Goal: Task Accomplishment & Management: Complete application form

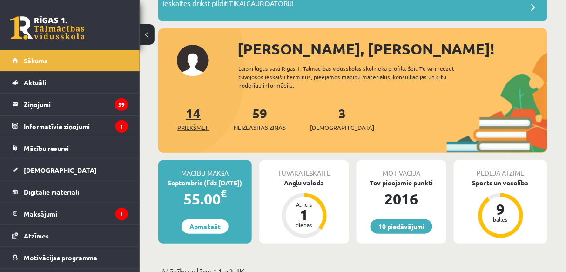
scroll to position [82, 0]
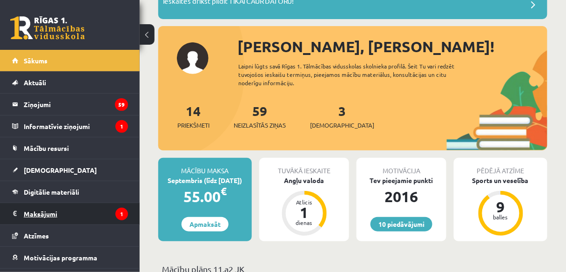
click at [97, 210] on legend "Maksājumi 1" at bounding box center [76, 213] width 104 height 21
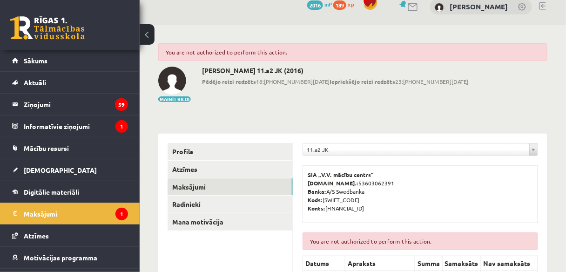
scroll to position [12, 0]
click at [103, 118] on legend "Informatīvie ziņojumi 1" at bounding box center [76, 126] width 104 height 21
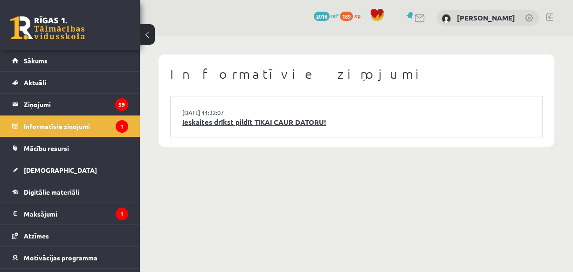
click at [226, 124] on link "Ieskaites drīkst pildīt TIKAI CAUR DATORU!" at bounding box center [356, 122] width 348 height 11
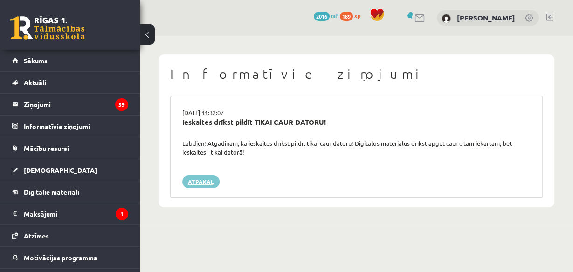
click at [195, 181] on link "Atpakaļ" at bounding box center [200, 181] width 37 height 13
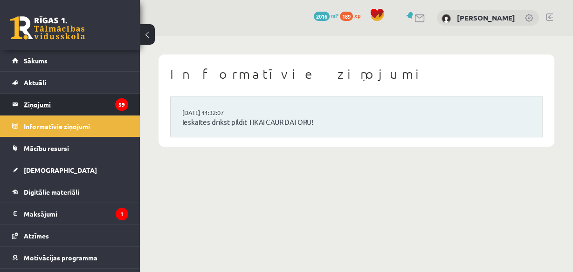
click at [102, 108] on legend "Ziņojumi 59" at bounding box center [76, 104] width 104 height 21
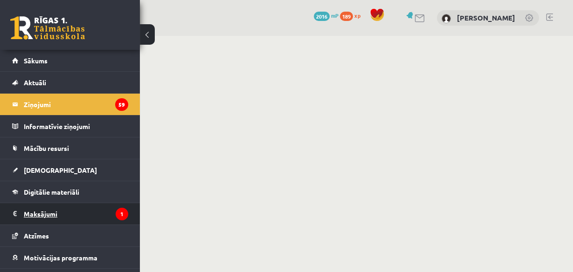
click at [90, 209] on legend "Maksājumi 1" at bounding box center [76, 213] width 104 height 21
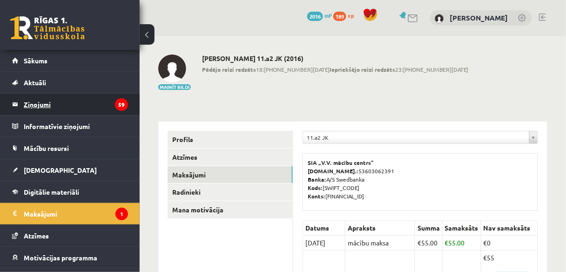
click at [106, 98] on legend "Ziņojumi 59" at bounding box center [76, 104] width 104 height 21
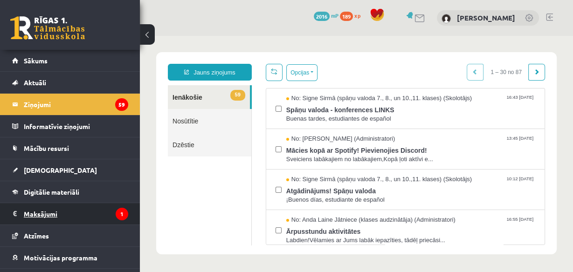
click at [52, 212] on legend "Maksājumi 1" at bounding box center [76, 213] width 104 height 21
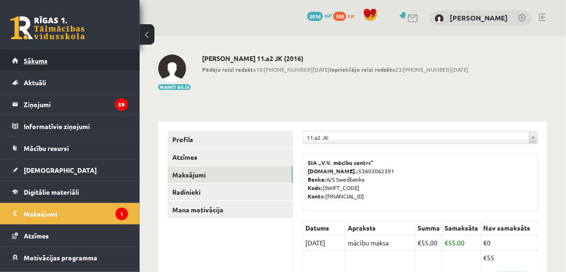
click at [93, 62] on link "Sākums" at bounding box center [70, 60] width 116 height 21
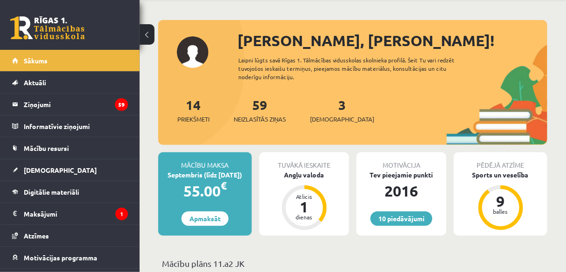
scroll to position [36, 0]
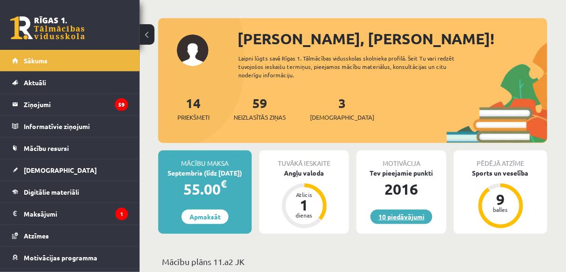
click at [389, 213] on link "10 piedāvājumi" at bounding box center [402, 217] width 62 height 14
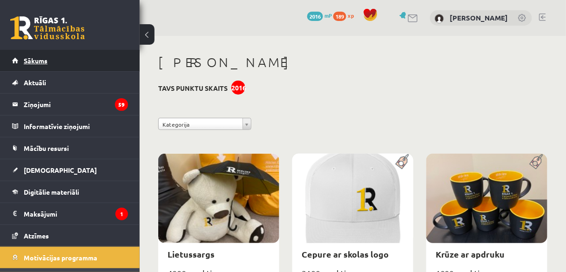
click at [86, 65] on link "Sākums" at bounding box center [70, 60] width 116 height 21
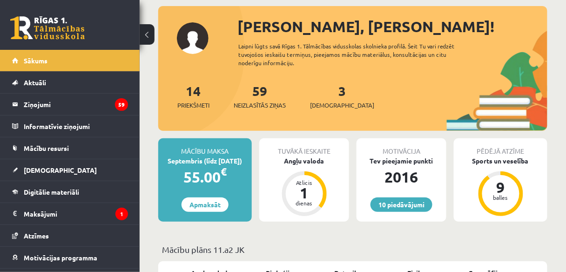
scroll to position [49, 0]
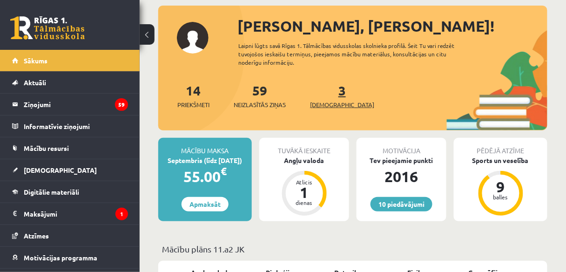
click at [324, 104] on span "[DEMOGRAPHIC_DATA]" at bounding box center [342, 104] width 64 height 9
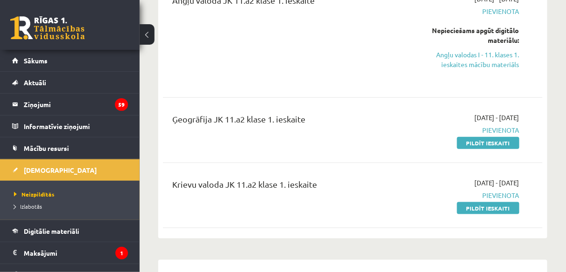
scroll to position [143, 0]
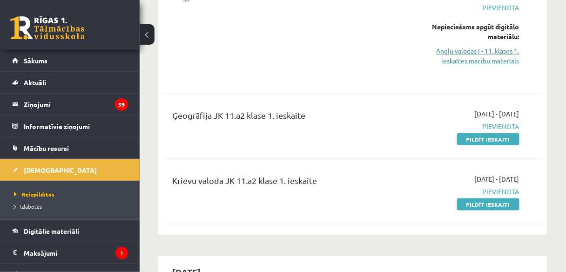
click at [466, 60] on link "Angļu valodas I - 11. klases 1. ieskaites mācību materiāls" at bounding box center [466, 56] width 107 height 20
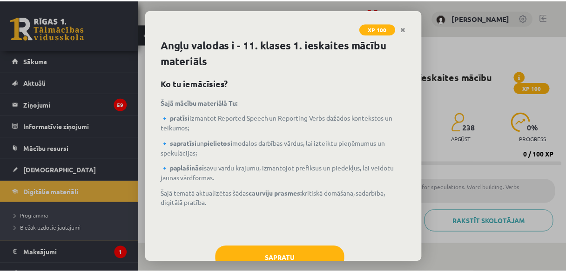
scroll to position [30, 0]
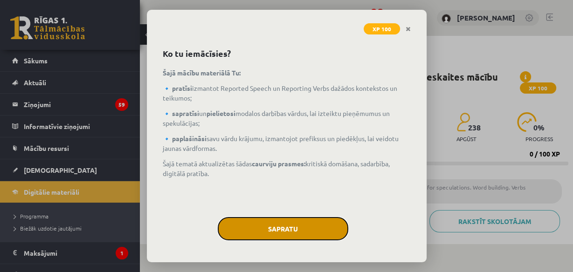
click at [297, 228] on button "Sapratu" at bounding box center [283, 228] width 130 height 23
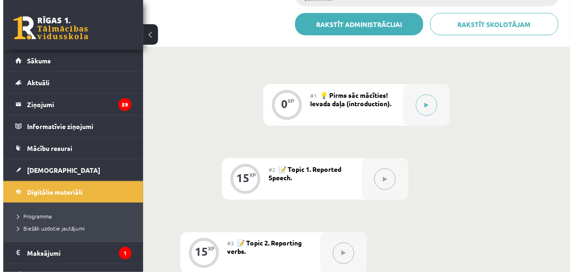
scroll to position [197, 0]
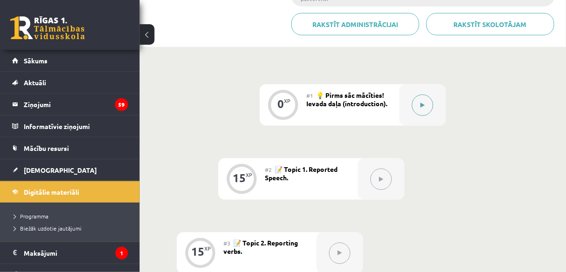
click at [418, 99] on button at bounding box center [422, 105] width 21 height 21
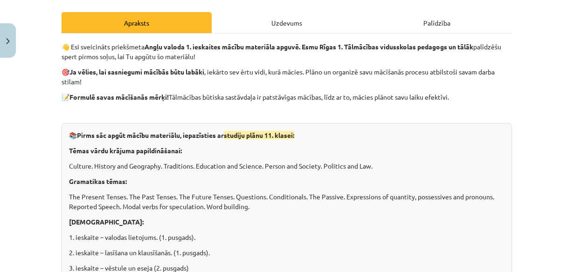
scroll to position [124, 0]
click at [292, 212] on div "📚 Pirms sāc apgūt mācību materiālu, iepazīsties ar studiju plānu 11. klasei: Tē…" at bounding box center [286, 212] width 450 height 178
drag, startPoint x: 292, startPoint y: 212, endPoint x: 269, endPoint y: 220, distance: 24.2
click at [269, 220] on p "Ieskaites:" at bounding box center [286, 223] width 435 height 10
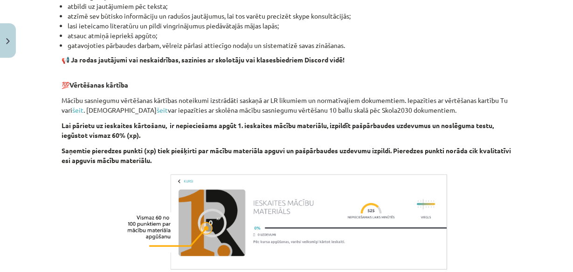
scroll to position [707, 0]
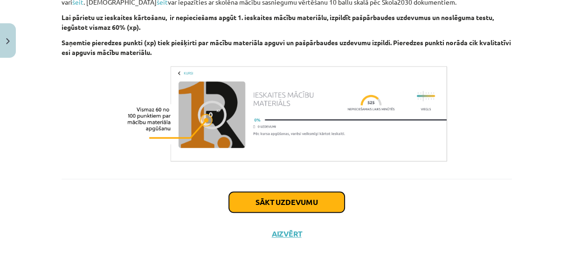
click at [277, 200] on button "Sākt uzdevumu" at bounding box center [287, 202] width 116 height 20
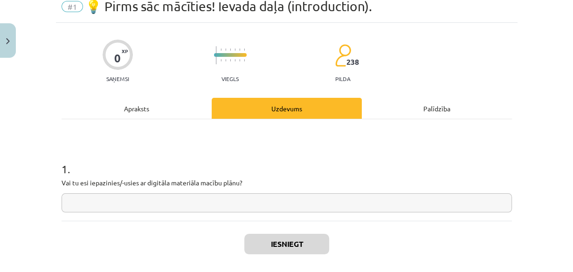
scroll to position [40, 0]
click at [248, 200] on input "text" at bounding box center [286, 202] width 450 height 19
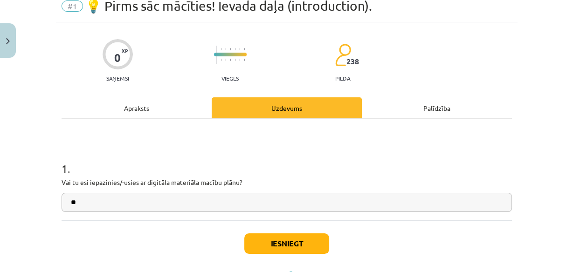
type input "**"
click at [314, 246] on button "Iesniegt" at bounding box center [286, 243] width 85 height 20
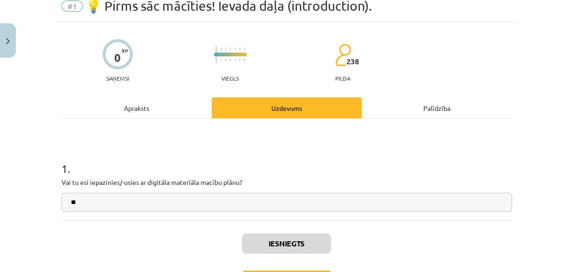
scroll to position [111, 0]
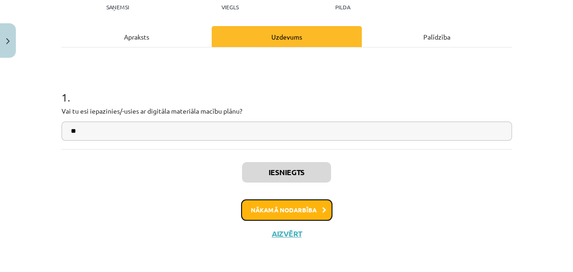
click at [302, 208] on button "Nākamā nodarbība" at bounding box center [286, 209] width 91 height 21
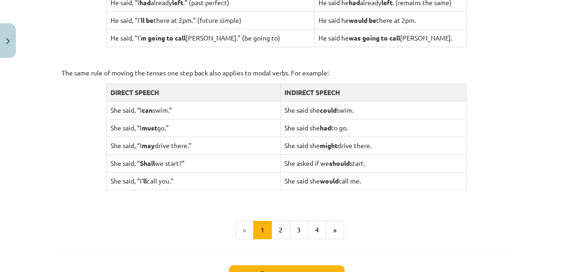
scroll to position [921, 0]
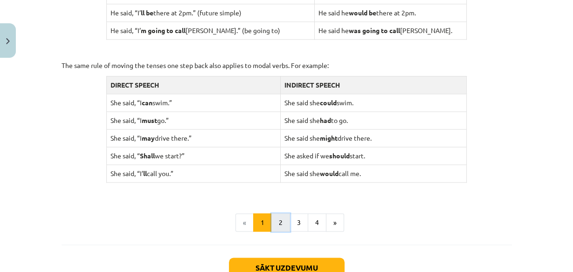
click at [279, 223] on button "2" at bounding box center [280, 222] width 19 height 19
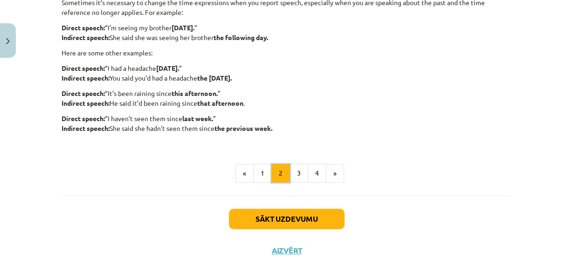
scroll to position [289, 0]
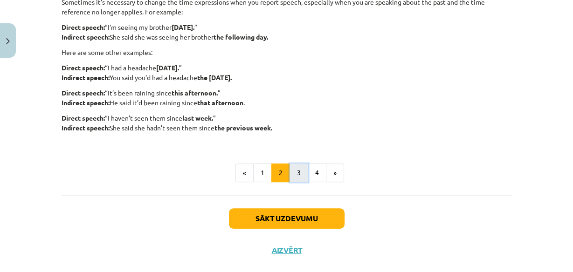
click at [296, 171] on button "3" at bounding box center [298, 173] width 19 height 19
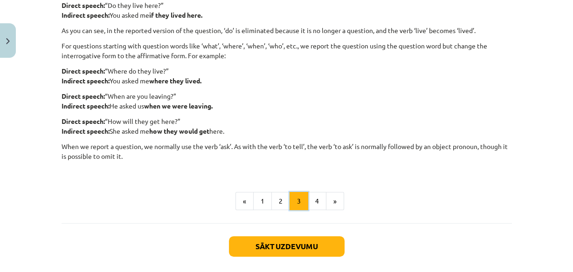
scroll to position [243, 0]
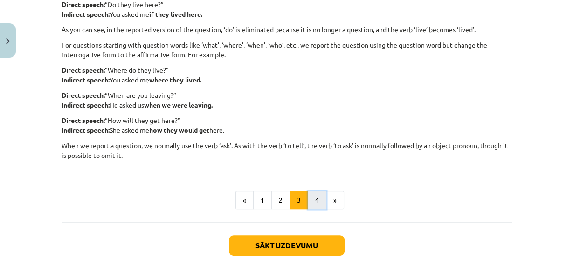
click at [310, 205] on button "4" at bounding box center [316, 200] width 19 height 19
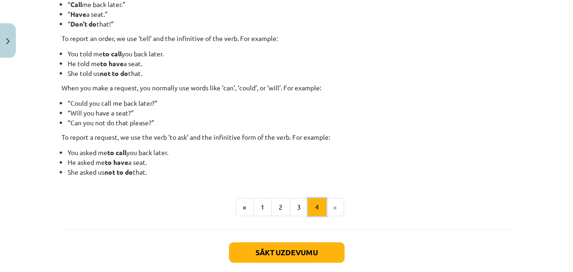
scroll to position [259, 0]
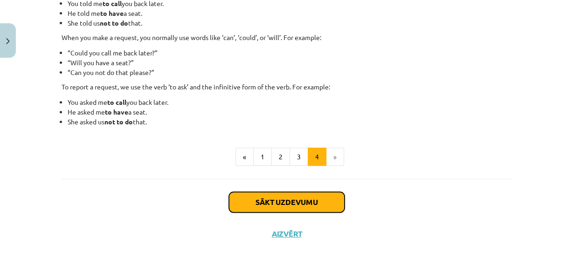
click at [317, 196] on button "Sākt uzdevumu" at bounding box center [287, 202] width 116 height 20
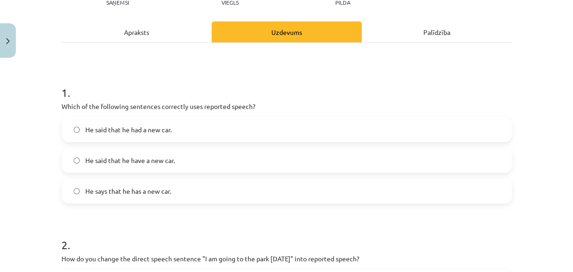
scroll to position [119, 0]
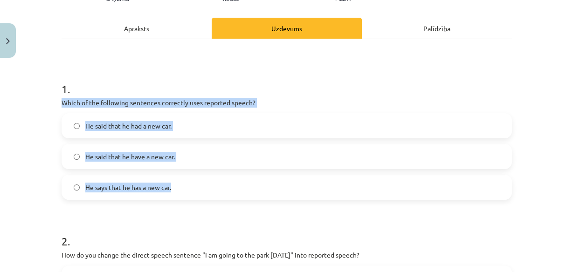
drag, startPoint x: 57, startPoint y: 102, endPoint x: 173, endPoint y: 184, distance: 142.3
copy div "Which of the following sentences correctly uses reported speech? He said that h…"
click at [184, 131] on label "He said that he had a new car." at bounding box center [286, 125] width 448 height 23
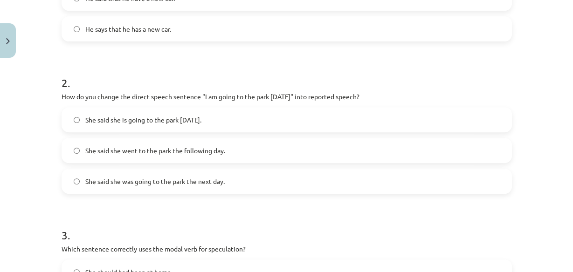
scroll to position [280, 0]
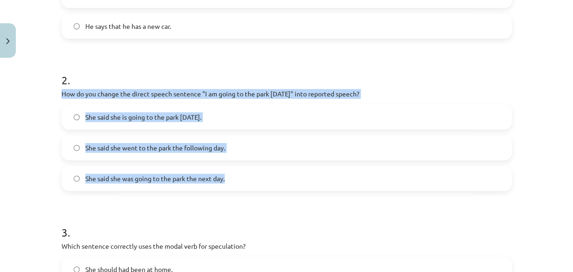
drag, startPoint x: 57, startPoint y: 91, endPoint x: 252, endPoint y: 187, distance: 216.5
click at [252, 187] on div "15 XP Saņemsi Viegls 238 pilda Apraksts Uzdevums Palīdzība 1 . Which of the fol…" at bounding box center [286, 257] width 461 height 951
copy div "How do you change the direct speech sentence "I am going to the park tomorrow" …"
click at [184, 177] on span "She said she was going to the park the next day." at bounding box center [154, 179] width 139 height 10
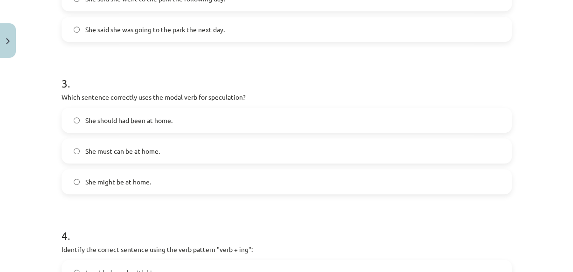
scroll to position [430, 0]
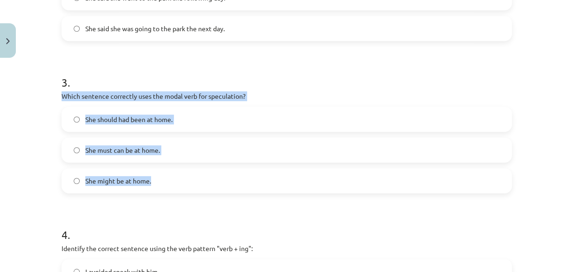
drag, startPoint x: 57, startPoint y: 94, endPoint x: 149, endPoint y: 177, distance: 124.3
click at [149, 177] on div "15 XP Saņemsi Viegls 238 pilda Apraksts Uzdevums Palīdzība 1 . Which of the fol…" at bounding box center [286, 107] width 461 height 951
copy div "Which sentence correctly uses the modal verb for speculation? She should had be…"
click at [159, 180] on label "She might be at home." at bounding box center [286, 180] width 448 height 23
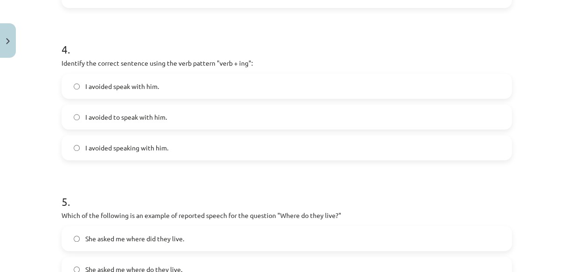
scroll to position [616, 0]
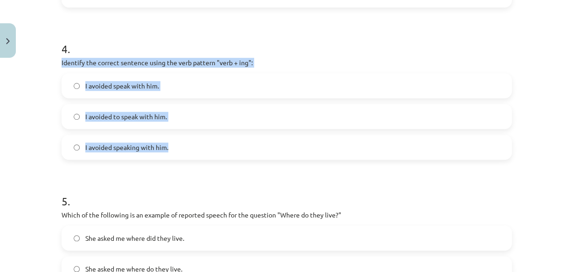
drag, startPoint x: 58, startPoint y: 62, endPoint x: 177, endPoint y: 156, distance: 150.9
click at [177, 156] on div "4 . Identify the correct sentence using the verb pattern "verb + ing": I avoide…" at bounding box center [286, 93] width 450 height 134
copy div "Identify the correct sentence using the verb pattern "verb + ing": I avoided sp…"
click at [130, 148] on span "I avoided speaking with him." at bounding box center [126, 148] width 83 height 10
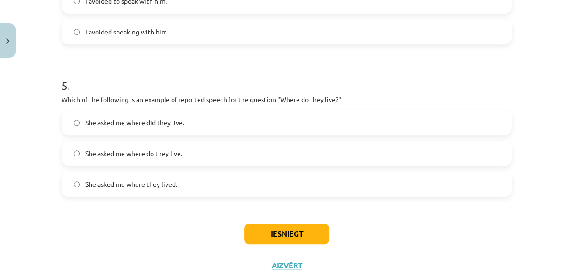
scroll to position [764, 0]
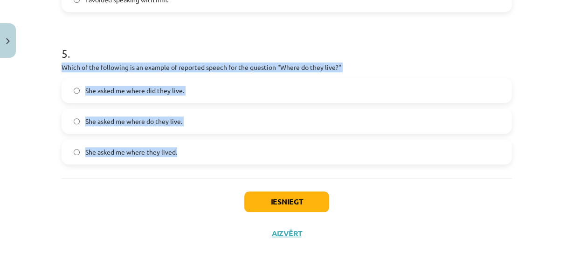
drag, startPoint x: 54, startPoint y: 67, endPoint x: 188, endPoint y: 140, distance: 152.4
copy div "Which of the following is an example of reported speech for the question "Where…"
click at [160, 147] on span "She asked me where they lived." at bounding box center [131, 152] width 92 height 10
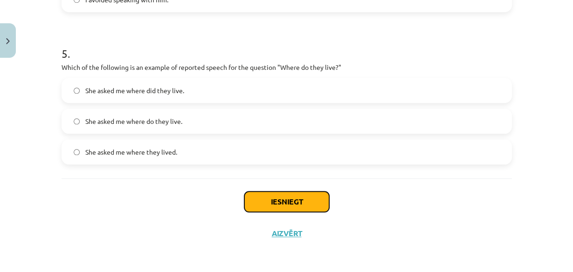
click at [268, 197] on button "Iesniegt" at bounding box center [286, 201] width 85 height 20
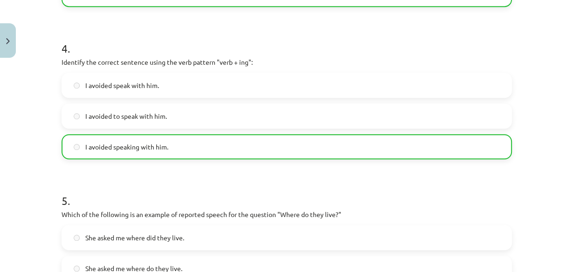
scroll to position [793, 0]
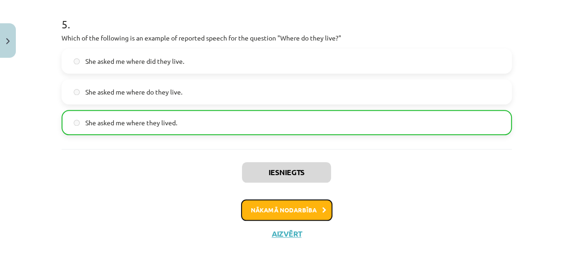
click at [316, 209] on button "Nākamā nodarbība" at bounding box center [286, 209] width 91 height 21
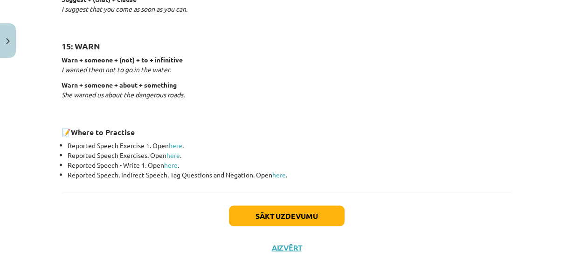
scroll to position [1525, 0]
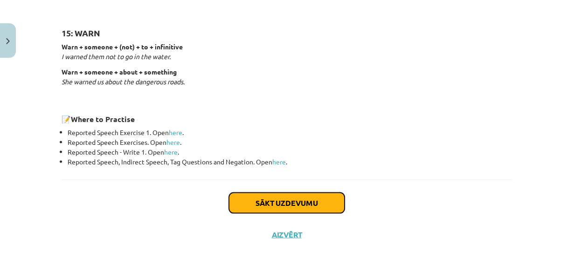
click at [283, 199] on button "Sākt uzdevumu" at bounding box center [287, 203] width 116 height 20
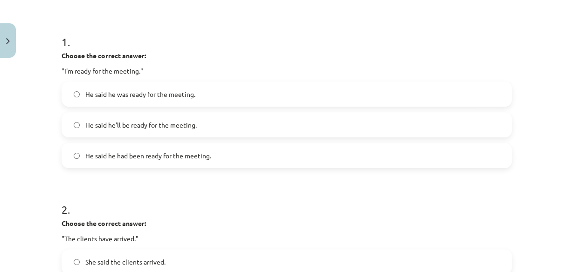
scroll to position [169, 0]
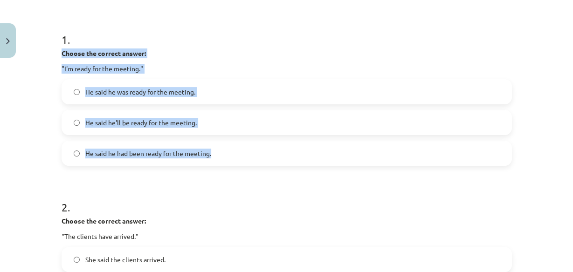
drag, startPoint x: 58, startPoint y: 52, endPoint x: 228, endPoint y: 150, distance: 196.8
click at [228, 150] on div "1 . Choose the correct answer: "I'm ready for the meeting." He said he was read…" at bounding box center [286, 91] width 450 height 149
copy div "Choose the correct answer: "I'm ready for the meeting." He said he was ready fo…"
click at [177, 90] on span "He said he was ready for the meeting." at bounding box center [140, 92] width 110 height 10
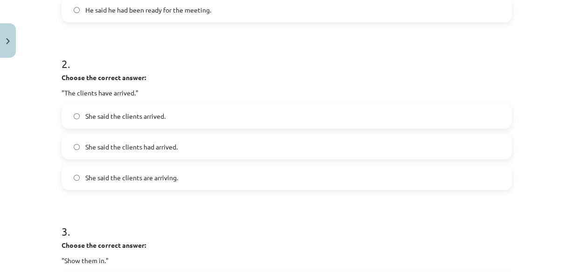
scroll to position [315, 0]
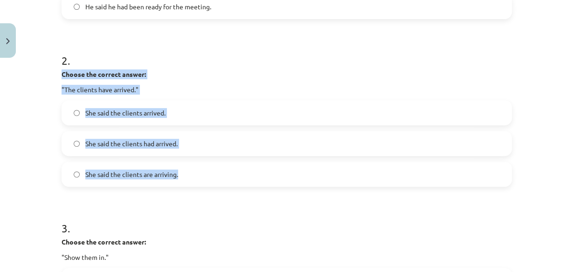
drag, startPoint x: 55, startPoint y: 73, endPoint x: 181, endPoint y: 171, distance: 159.4
click at [181, 171] on div "15 XP Saņemsi Viegls 238 pilda Apraksts Uzdevums Palīdzība 1 . Choose the corre…" at bounding box center [286, 261] width 461 height 1028
copy div "Choose the correct answer: "The clients have arrived." She said the clients arr…"
click at [168, 143] on span "She said the clients had arrived." at bounding box center [131, 144] width 92 height 10
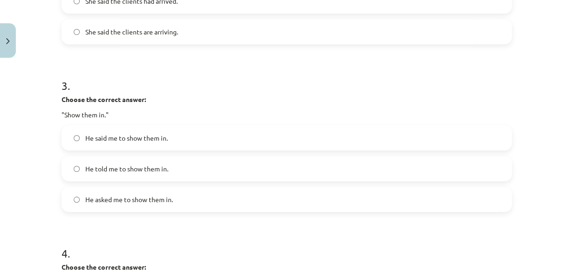
scroll to position [458, 0]
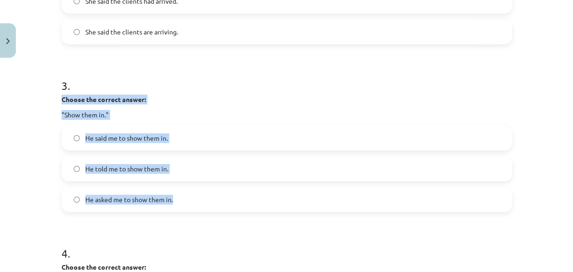
drag, startPoint x: 58, startPoint y: 98, endPoint x: 187, endPoint y: 204, distance: 167.2
click at [187, 204] on div "3 . Choose the correct answer: "Show them in." He said me to show them in. He t…" at bounding box center [286, 137] width 450 height 149
copy div "Choose the correct answer: "Show them in." He said me to show them in. He told …"
click at [170, 166] on label "He told me to show them in." at bounding box center [286, 168] width 448 height 23
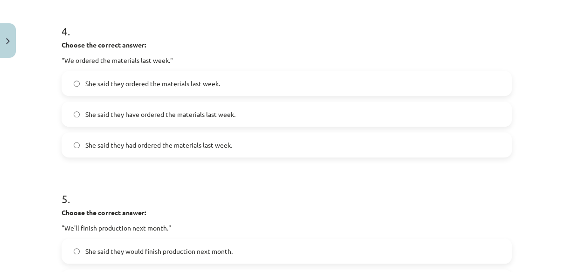
scroll to position [681, 0]
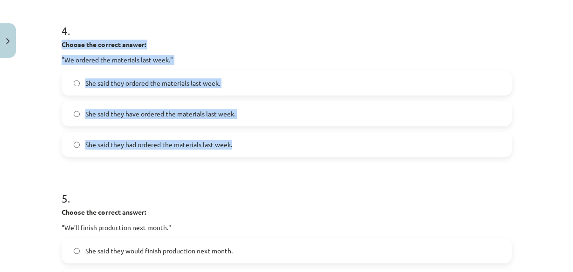
drag, startPoint x: 58, startPoint y: 42, endPoint x: 270, endPoint y: 141, distance: 233.7
copy div "Choose the correct answer: "We ordered the materials last week." She said they …"
click at [147, 146] on span "She said they had ordered the materials last week." at bounding box center [158, 145] width 147 height 10
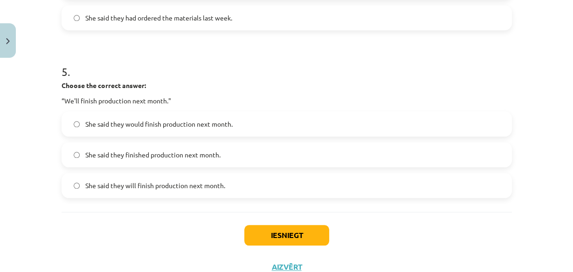
scroll to position [807, 0]
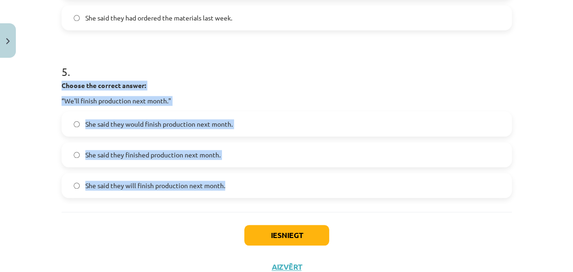
drag, startPoint x: 54, startPoint y: 83, endPoint x: 249, endPoint y: 181, distance: 218.8
copy div "Choose the correct answer: “We'll finish production next month." She said they …"
click at [164, 123] on span "She said they would finish production next month." at bounding box center [158, 124] width 147 height 10
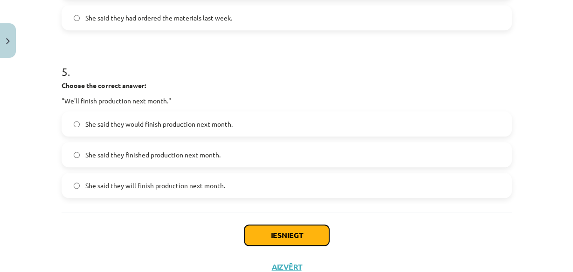
click at [256, 238] on button "Iesniegt" at bounding box center [286, 235] width 85 height 20
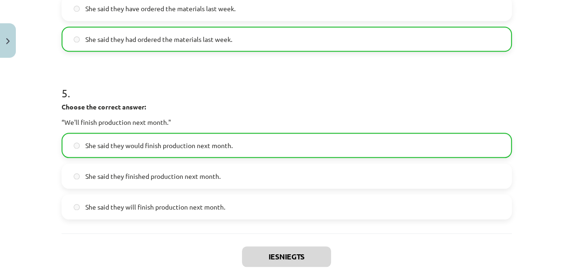
scroll to position [870, 0]
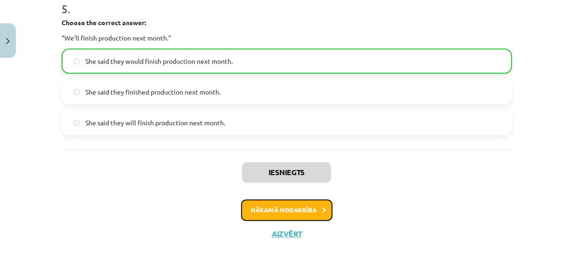
click at [296, 210] on button "Nākamā nodarbība" at bounding box center [286, 209] width 91 height 21
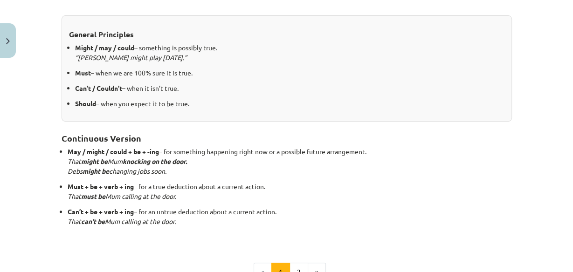
scroll to position [310, 0]
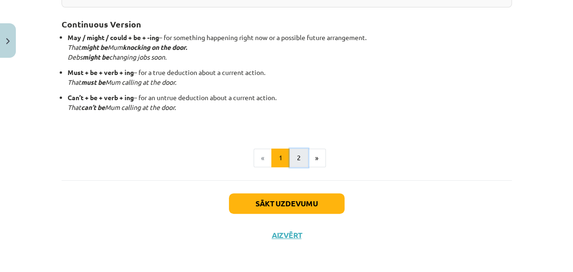
click at [295, 163] on button "2" at bounding box center [298, 158] width 19 height 19
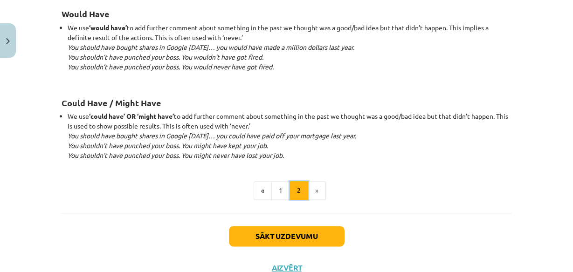
scroll to position [979, 0]
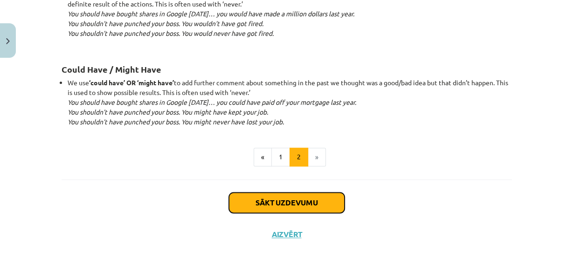
click at [293, 203] on button "Sākt uzdevumu" at bounding box center [287, 202] width 116 height 20
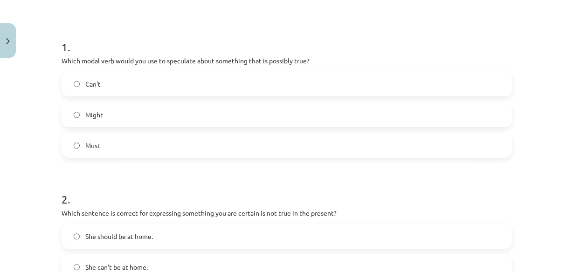
scroll to position [161, 0]
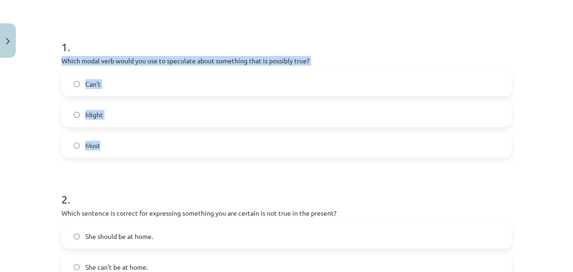
drag, startPoint x: 55, startPoint y: 58, endPoint x: 103, endPoint y: 138, distance: 93.8
click at [138, 118] on label "Might" at bounding box center [286, 114] width 448 height 23
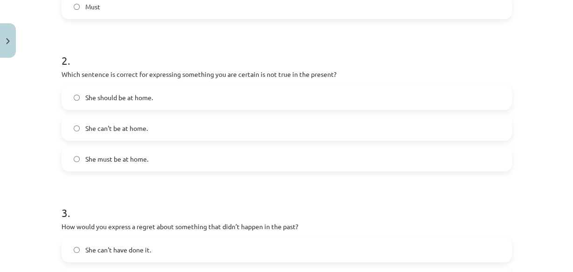
scroll to position [300, 0]
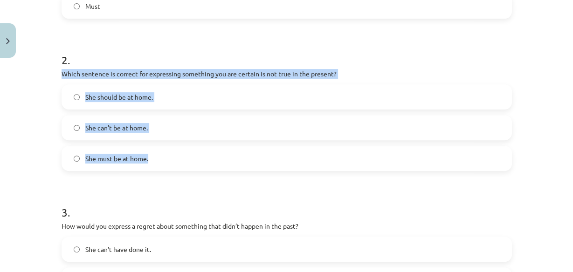
drag, startPoint x: 57, startPoint y: 73, endPoint x: 155, endPoint y: 162, distance: 132.6
click at [155, 162] on div "15 XP Saņemsi Viegls 237 pilda Apraksts Uzdevums Palīdzība 1 . Which modal verb…" at bounding box center [286, 236] width 461 height 951
click at [169, 128] on label "She can't be at home." at bounding box center [286, 127] width 448 height 23
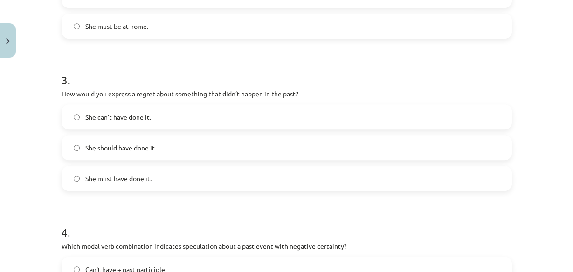
scroll to position [433, 0]
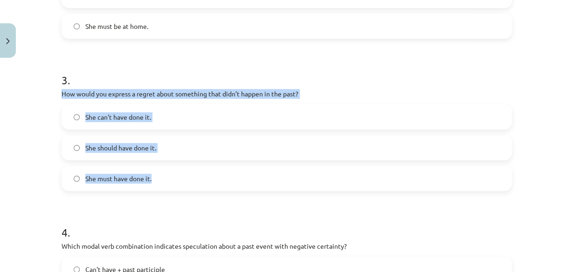
drag, startPoint x: 54, startPoint y: 94, endPoint x: 155, endPoint y: 167, distance: 125.1
click at [155, 167] on div "15 XP Saņemsi Viegls 237 pilda Apraksts Uzdevums Palīdzība 1 . Which modal verb…" at bounding box center [286, 104] width 461 height 951
click at [155, 145] on label "She should have done it." at bounding box center [286, 147] width 448 height 23
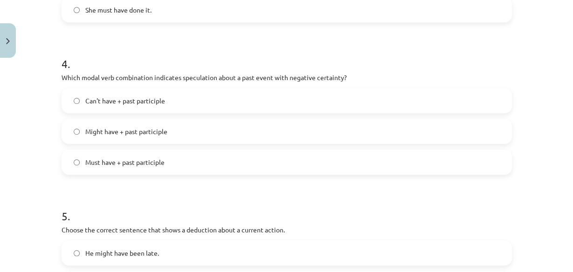
scroll to position [604, 0]
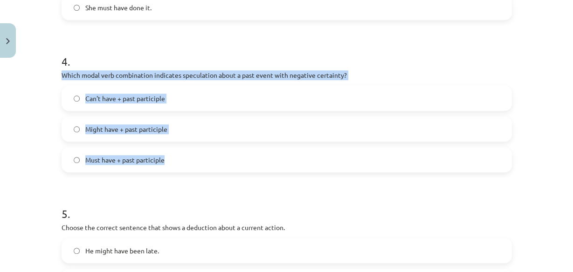
drag, startPoint x: 56, startPoint y: 73, endPoint x: 173, endPoint y: 154, distance: 142.7
click at [173, 99] on label "Can't have + past participle" at bounding box center [286, 98] width 448 height 23
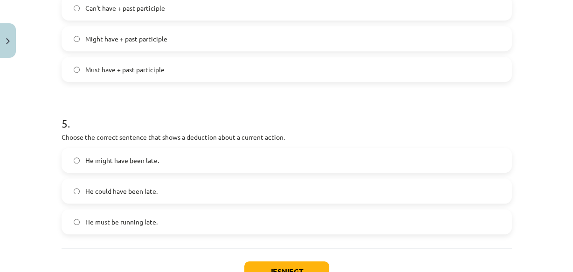
scroll to position [764, 0]
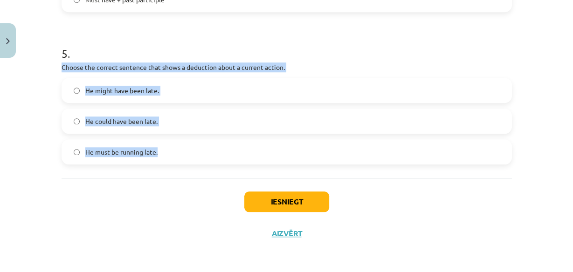
drag, startPoint x: 55, startPoint y: 63, endPoint x: 164, endPoint y: 156, distance: 143.8
click at [170, 148] on label "He must be running late." at bounding box center [286, 151] width 448 height 23
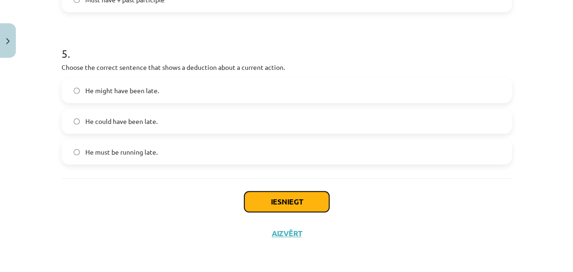
click at [284, 202] on button "Iesniegt" at bounding box center [286, 201] width 85 height 20
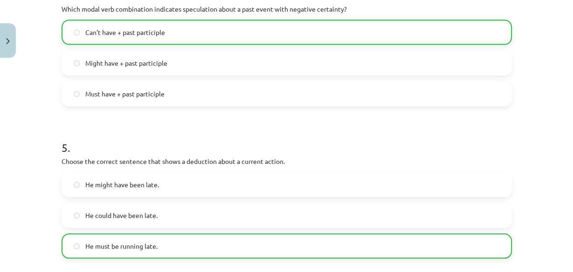
scroll to position [793, 0]
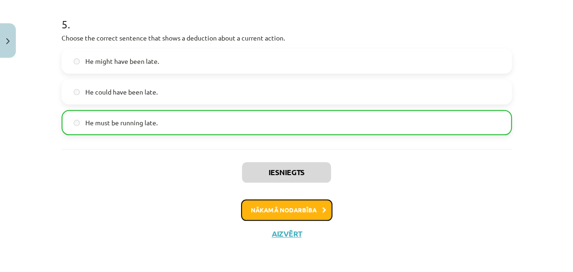
click at [280, 215] on button "Nākamā nodarbība" at bounding box center [286, 209] width 91 height 21
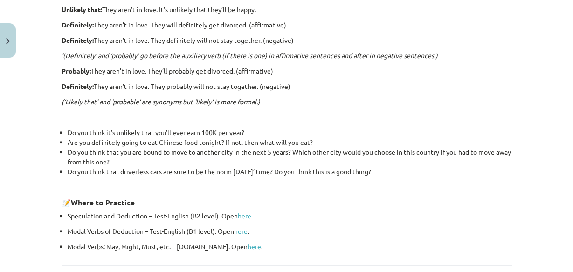
scroll to position [370, 0]
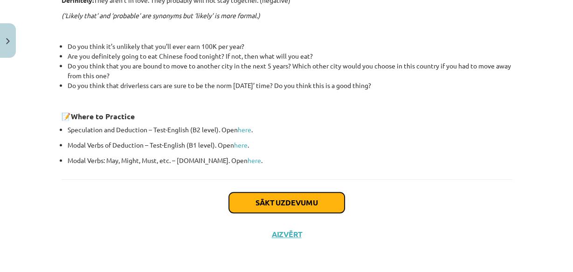
click at [279, 205] on button "Sākt uzdevumu" at bounding box center [287, 202] width 116 height 20
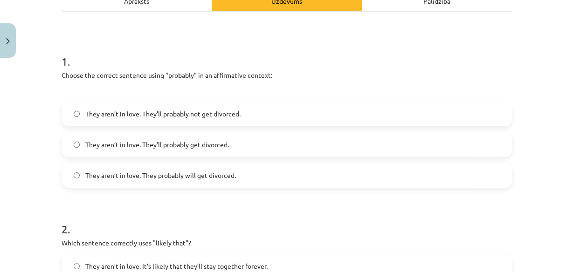
scroll to position [153, 0]
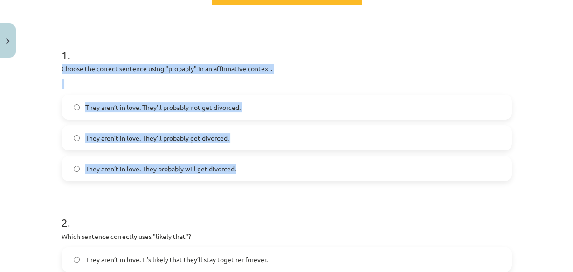
drag, startPoint x: 49, startPoint y: 68, endPoint x: 253, endPoint y: 159, distance: 223.4
click at [253, 159] on div "Mācību tēma: Angļu valodas i - 11. klases 1. ieskaites mācību materiāls #5 📝 To…" at bounding box center [286, 136] width 573 height 272
click at [218, 136] on span "They aren’t in love. They’ll probably get divorced." at bounding box center [156, 138] width 143 height 10
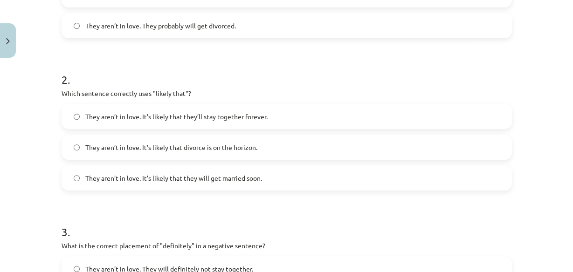
scroll to position [299, 0]
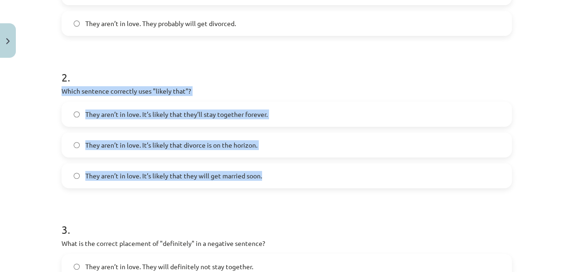
drag, startPoint x: 56, startPoint y: 89, endPoint x: 288, endPoint y: 176, distance: 247.5
click at [288, 176] on div "15 XP Saņemsi Viegls 237 pilda Apraksts Uzdevums Palīdzība 1 . Choose the corre…" at bounding box center [286, 246] width 461 height 967
click at [237, 149] on label "They aren’t in love. It’s likely that divorce is on the horizon." at bounding box center [286, 144] width 448 height 23
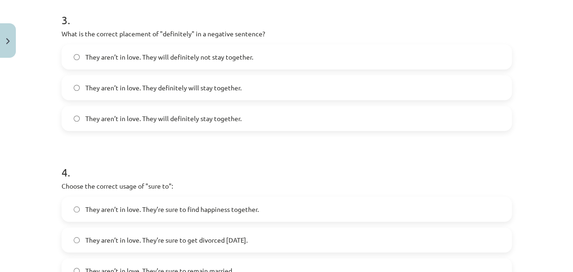
scroll to position [508, 0]
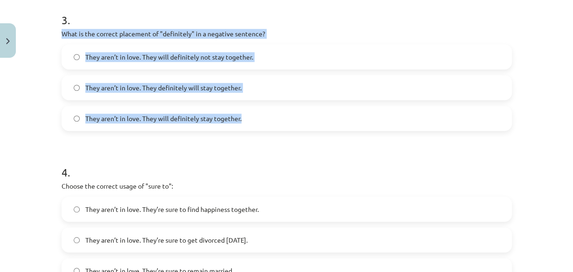
drag, startPoint x: 50, startPoint y: 32, endPoint x: 239, endPoint y: 114, distance: 205.5
click at [239, 114] on div "Mācību tēma: Angļu valodas i - 11. klases 1. ieskaites mācību materiāls #5 📝 To…" at bounding box center [286, 136] width 573 height 272
click at [225, 56] on span "They aren’t in love. They will definitely not stay together." at bounding box center [169, 57] width 168 height 10
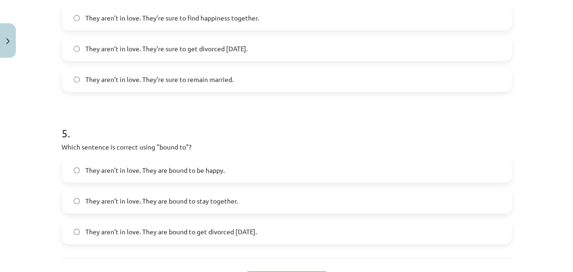
scroll to position [612, 0]
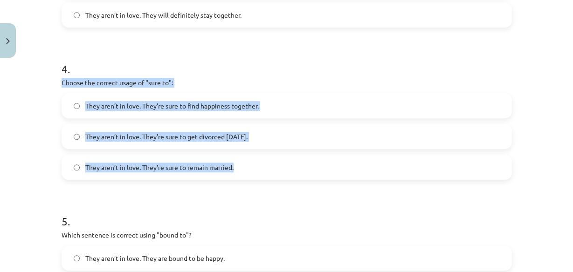
drag, startPoint x: 56, startPoint y: 82, endPoint x: 231, endPoint y: 156, distance: 189.4
click at [247, 137] on span "They aren’t in love. They’re sure to get divorced within six months." at bounding box center [166, 137] width 162 height 10
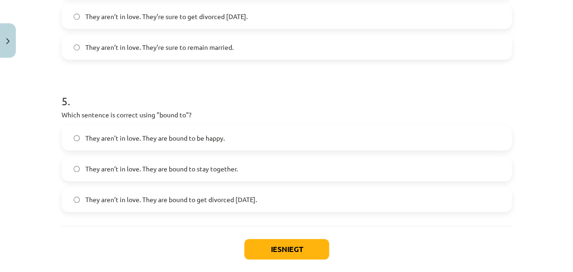
scroll to position [734, 0]
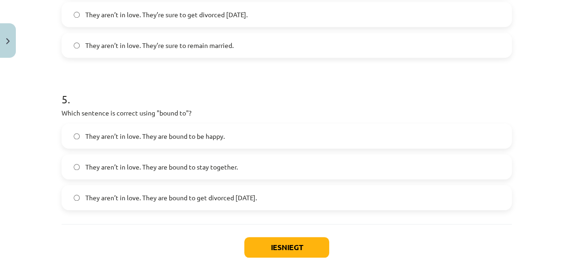
drag, startPoint x: 50, startPoint y: 113, endPoint x: 295, endPoint y: 191, distance: 257.8
click at [295, 191] on div "Mācību tēma: Angļu valodas i - 11. klases 1. ieskaites mācību materiāls #5 📝 To…" at bounding box center [286, 136] width 573 height 272
click at [291, 206] on label "They aren’t in love. They are bound to get divorced within six months." at bounding box center [286, 197] width 448 height 23
click at [286, 236] on div "Iesniegt Aizvērt" at bounding box center [286, 256] width 450 height 65
click at [285, 261] on div "Iesniegt Aizvērt" at bounding box center [286, 256] width 450 height 65
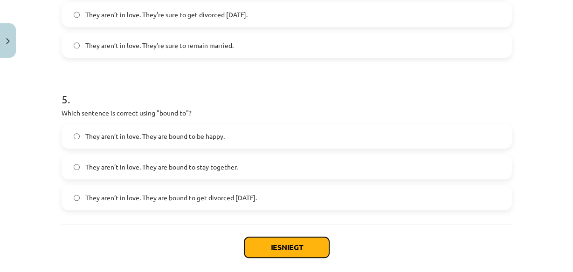
click at [287, 246] on button "Iesniegt" at bounding box center [286, 247] width 85 height 20
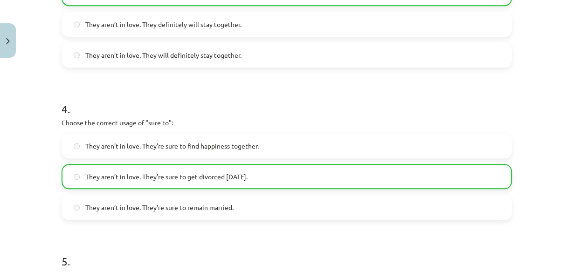
scroll to position [809, 0]
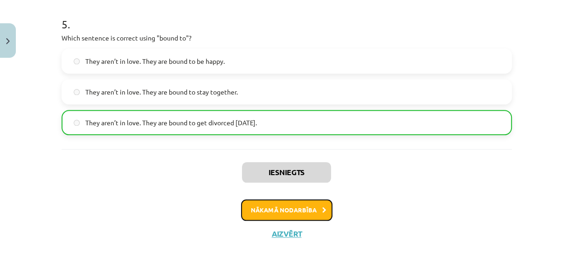
click at [298, 213] on button "Nākamā nodarbība" at bounding box center [286, 209] width 91 height 21
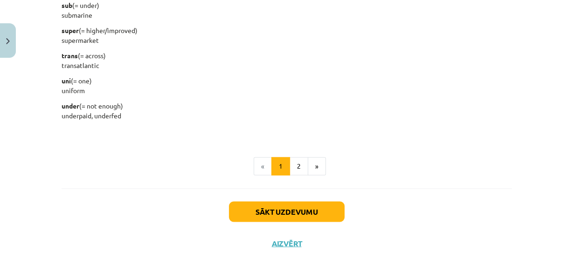
scroll to position [1240, 0]
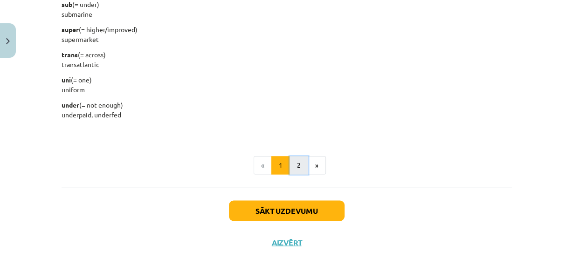
click at [300, 166] on button "2" at bounding box center [298, 165] width 19 height 19
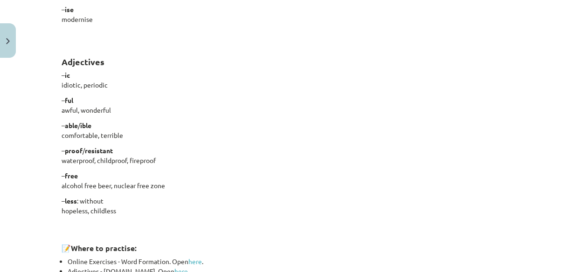
scroll to position [867, 0]
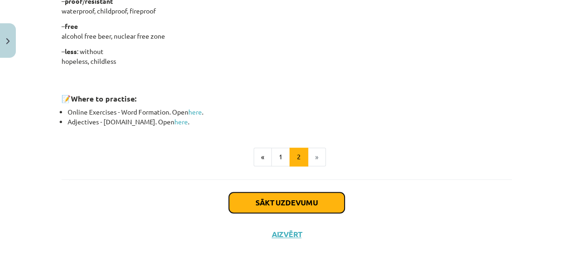
click at [290, 205] on button "Sākt uzdevumu" at bounding box center [287, 202] width 116 height 20
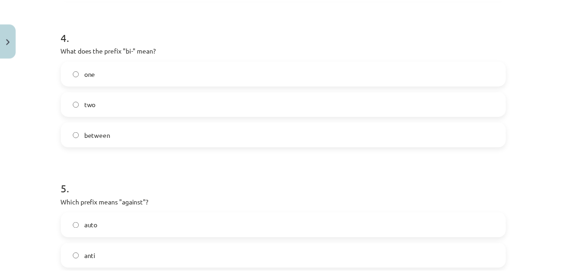
scroll to position [779, 0]
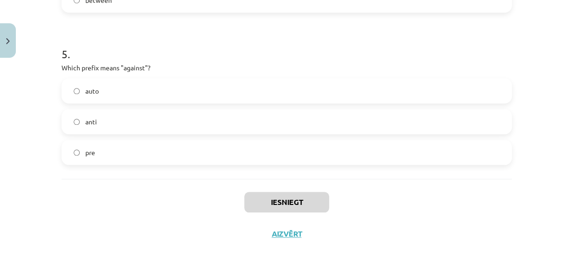
click at [284, 228] on div "Iesniegt Aizvērt" at bounding box center [286, 211] width 450 height 65
click at [284, 233] on button "Aizvērt" at bounding box center [286, 233] width 35 height 9
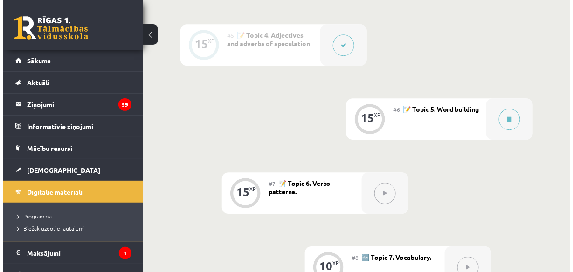
scroll to position [573, 0]
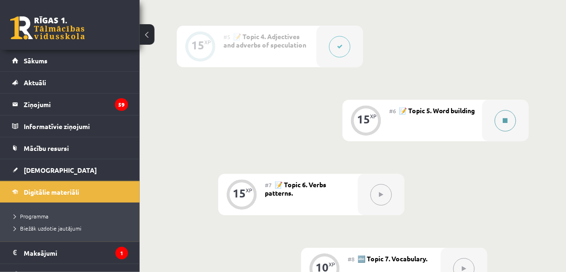
click at [499, 113] on button at bounding box center [505, 120] width 21 height 21
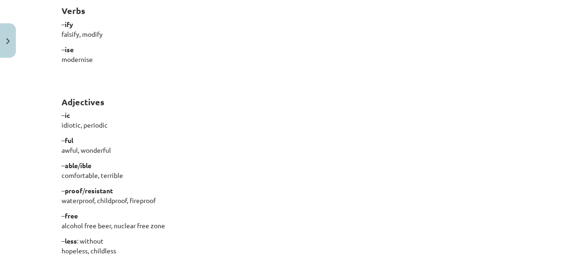
scroll to position [867, 0]
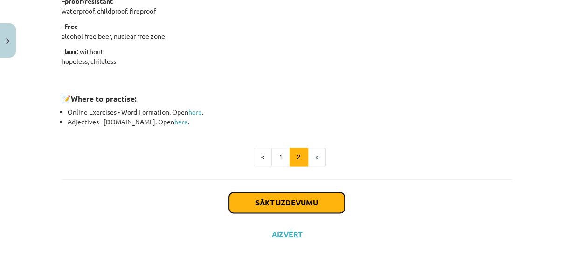
click at [305, 199] on button "Sākt uzdevumu" at bounding box center [287, 202] width 116 height 20
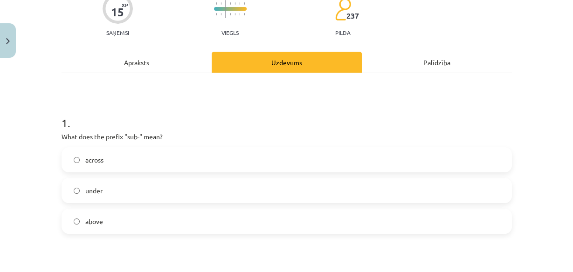
scroll to position [92, 0]
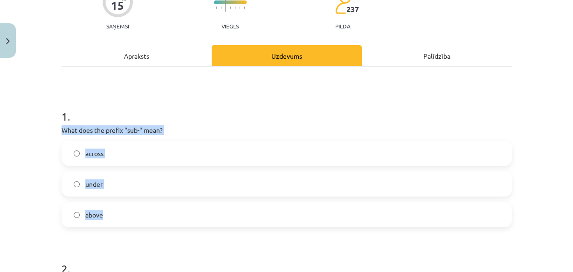
drag, startPoint x: 58, startPoint y: 126, endPoint x: 123, endPoint y: 212, distance: 107.3
click at [123, 212] on div "1 . What does the prefix "sub-" mean? across under above" at bounding box center [286, 161] width 450 height 134
click at [98, 182] on span "under" at bounding box center [93, 184] width 17 height 10
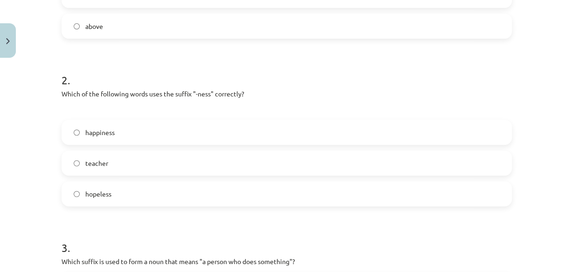
scroll to position [280, 0]
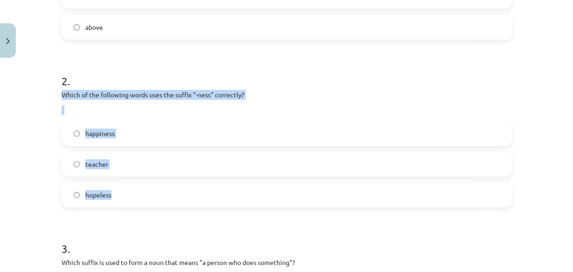
drag, startPoint x: 50, startPoint y: 89, endPoint x: 133, endPoint y: 184, distance: 125.5
click at [133, 184] on div "Mācību tēma: Angļu valodas i - 11. klases 1. ieskaites mācību materiāls #6 📝 To…" at bounding box center [286, 136] width 573 height 272
click at [133, 184] on label "hopeless" at bounding box center [286, 194] width 448 height 23
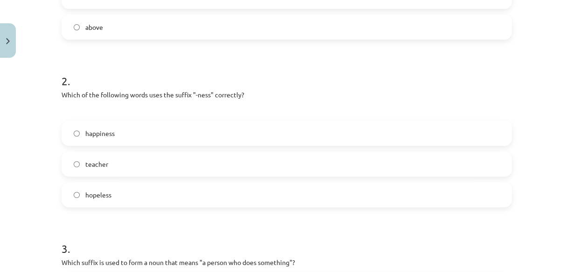
click at [132, 132] on label "happiness" at bounding box center [286, 133] width 448 height 23
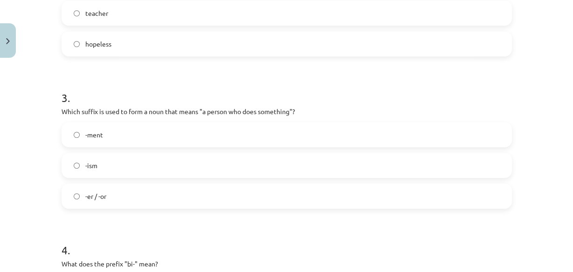
scroll to position [453, 0]
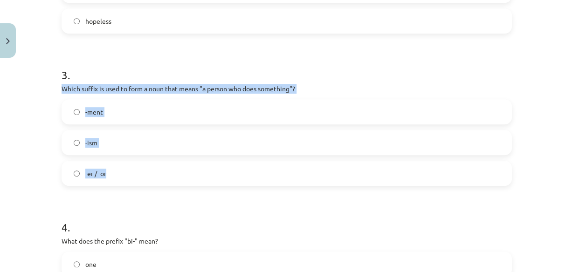
drag, startPoint x: 57, startPoint y: 84, endPoint x: 128, endPoint y: 181, distance: 119.9
click at [128, 181] on div "15 XP Saņemsi Viegls 237 pilda Apraksts Uzdevums Palīdzība 1 . What does the pr…" at bounding box center [286, 92] width 461 height 967
click at [129, 169] on label "-er / -or" at bounding box center [286, 173] width 448 height 23
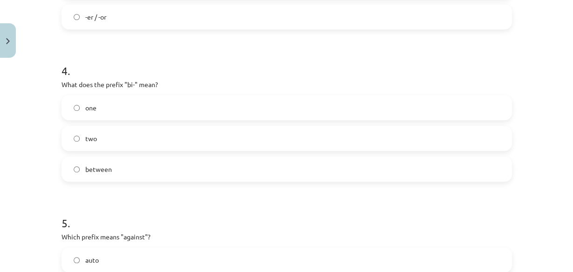
scroll to position [609, 0]
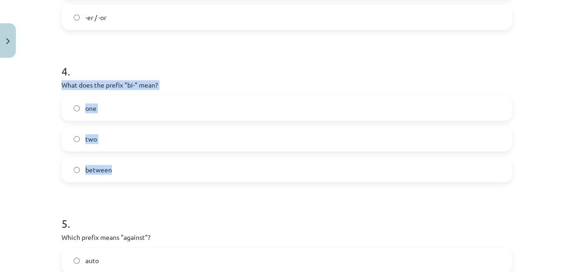
drag, startPoint x: 53, startPoint y: 82, endPoint x: 133, endPoint y: 164, distance: 114.6
click at [133, 164] on label "between" at bounding box center [286, 169] width 448 height 23
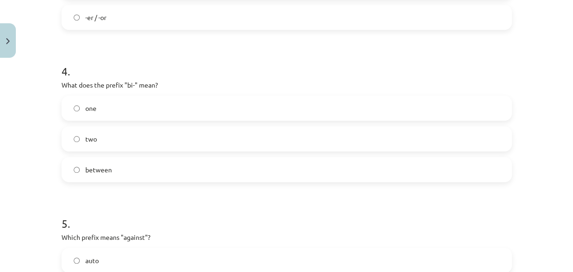
click at [86, 138] on span "two" at bounding box center [91, 139] width 12 height 10
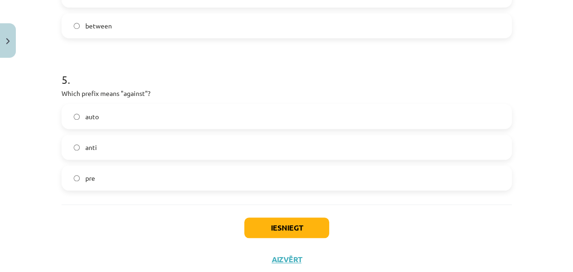
scroll to position [754, 0]
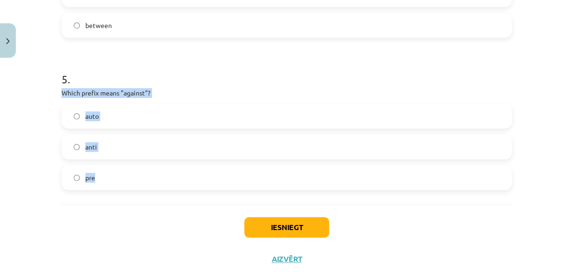
drag, startPoint x: 56, startPoint y: 91, endPoint x: 127, endPoint y: 174, distance: 109.0
click at [109, 138] on label "anti" at bounding box center [286, 146] width 448 height 23
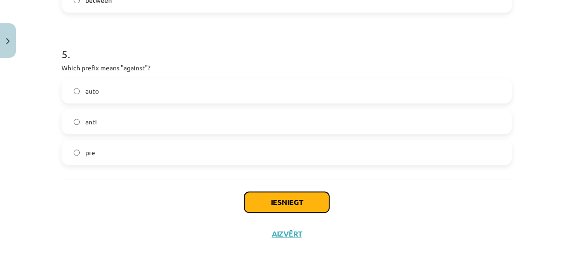
click at [307, 200] on button "Iesniegt" at bounding box center [286, 202] width 85 height 20
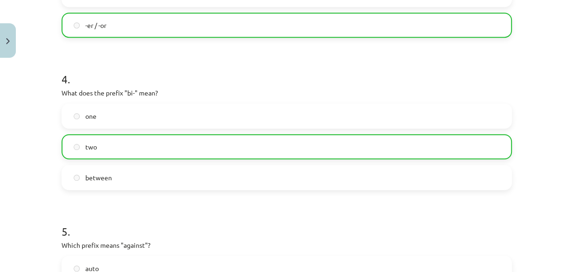
scroll to position [809, 0]
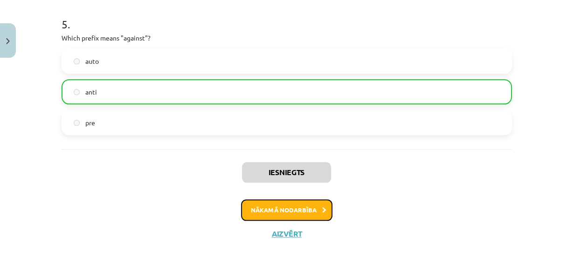
click at [300, 208] on button "Nākamā nodarbība" at bounding box center [286, 209] width 91 height 21
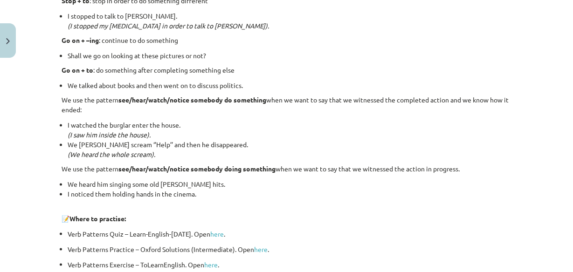
scroll to position [1317, 0]
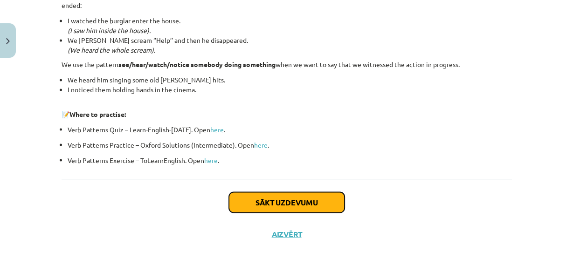
click at [301, 201] on button "Sākt uzdevumu" at bounding box center [287, 202] width 116 height 20
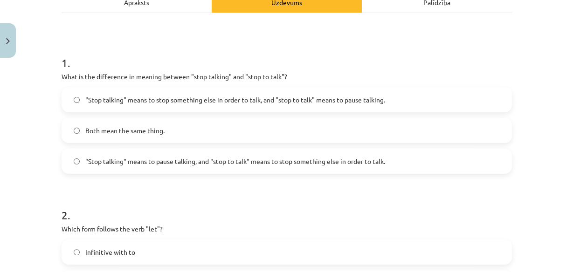
scroll to position [145, 0]
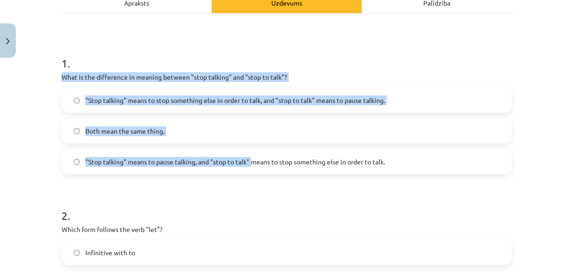
drag, startPoint x: 52, startPoint y: 78, endPoint x: 245, endPoint y: 169, distance: 213.4
click at [245, 169] on div "Mācību tēma: Angļu valodas i - 11. klases 1. ieskaites mācību materiāls #7 📝 To…" at bounding box center [286, 136] width 573 height 272
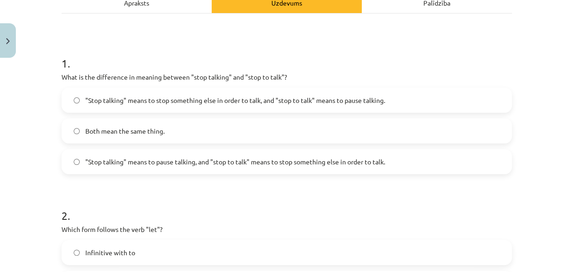
click at [253, 204] on h1 "2 ." at bounding box center [286, 207] width 450 height 29
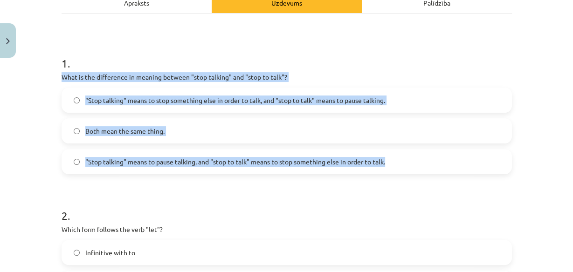
drag, startPoint x: 55, startPoint y: 76, endPoint x: 389, endPoint y: 162, distance: 344.3
click at [212, 156] on label ""Stop talking" means to pause talking, and "stop to talk" means to stop somethi…" at bounding box center [286, 161] width 448 height 23
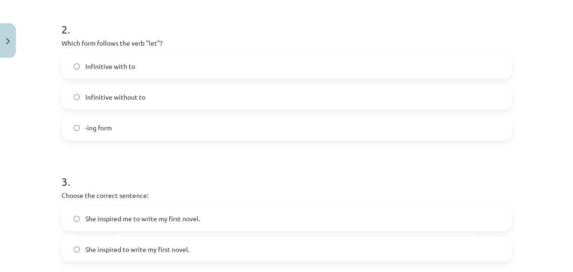
scroll to position [332, 0]
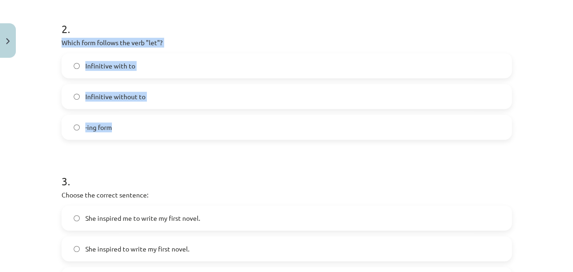
drag, startPoint x: 59, startPoint y: 42, endPoint x: 118, endPoint y: 121, distance: 98.1
click at [118, 121] on div "2 . Which form follows the verb "let"? Infinitive with to Infinitive without to…" at bounding box center [286, 73] width 450 height 134
click at [157, 90] on label "Infinitive without to" at bounding box center [286, 96] width 448 height 23
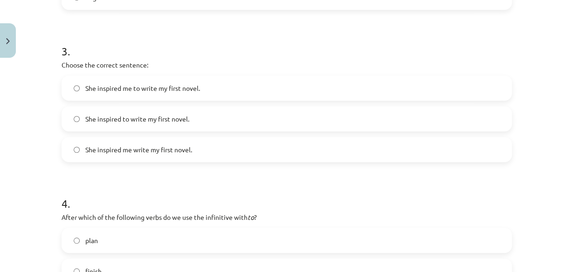
scroll to position [462, 0]
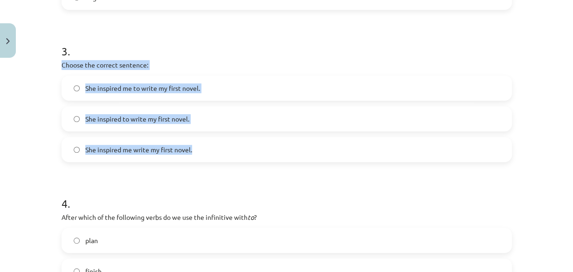
drag, startPoint x: 55, startPoint y: 64, endPoint x: 203, endPoint y: 137, distance: 165.4
click at [203, 137] on div "15 XP Saņemsi Viegls 237 pilda Apraksts Uzdevums Palīdzība 1 . What is the diff…" at bounding box center [286, 75] width 461 height 951
click at [219, 89] on label "She inspired me to write my first novel." at bounding box center [286, 87] width 448 height 23
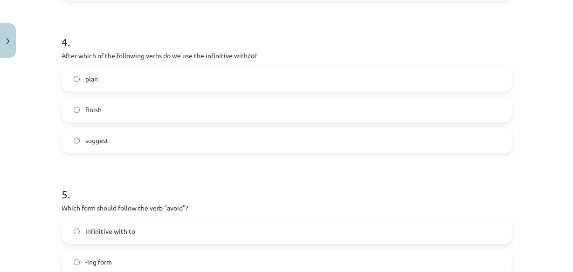
scroll to position [626, 0]
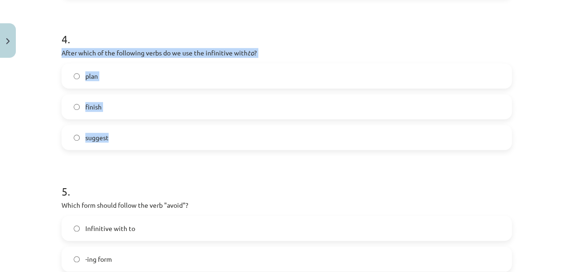
drag, startPoint x: 57, startPoint y: 55, endPoint x: 136, endPoint y: 134, distance: 112.0
click at [163, 72] on label "plan" at bounding box center [286, 75] width 448 height 23
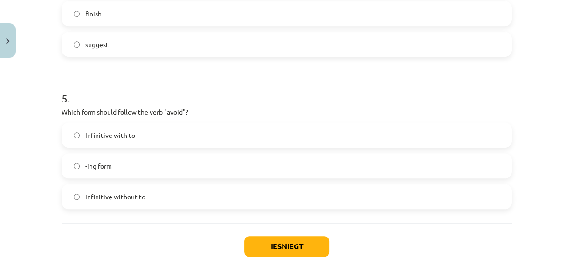
scroll to position [764, 0]
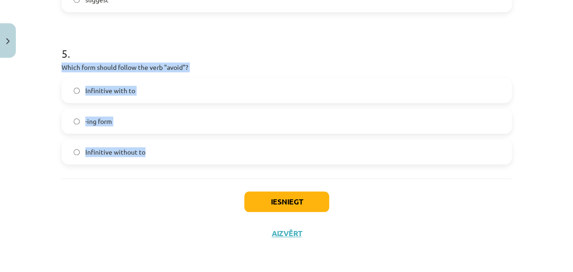
drag, startPoint x: 55, startPoint y: 68, endPoint x: 159, endPoint y: 149, distance: 131.7
click at [147, 121] on label "-ing form" at bounding box center [286, 120] width 448 height 23
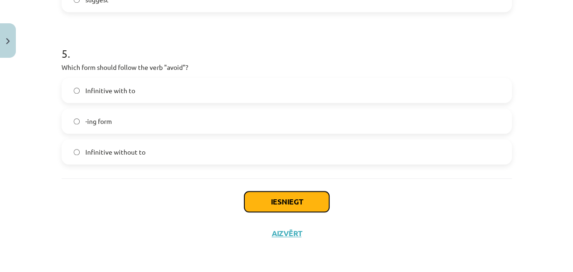
click at [307, 203] on button "Iesniegt" at bounding box center [286, 201] width 85 height 20
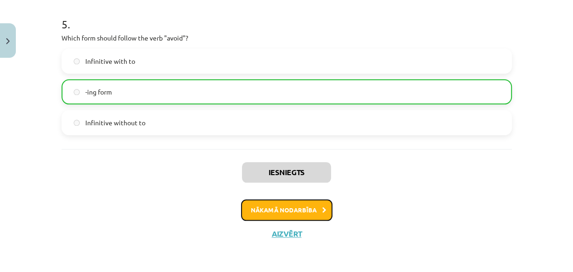
click at [292, 209] on button "Nākamā nodarbība" at bounding box center [286, 209] width 91 height 21
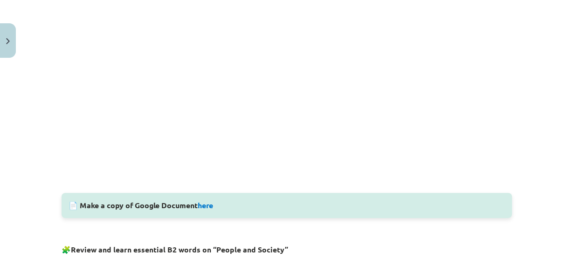
scroll to position [326, 0]
click at [207, 203] on link "here" at bounding box center [205, 205] width 15 height 10
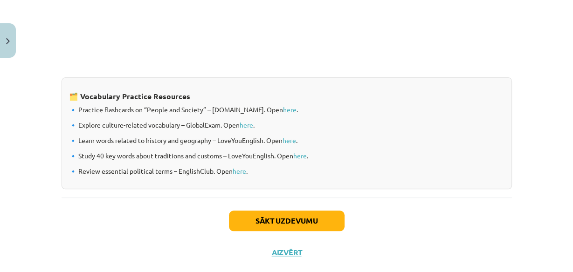
scroll to position [826, 0]
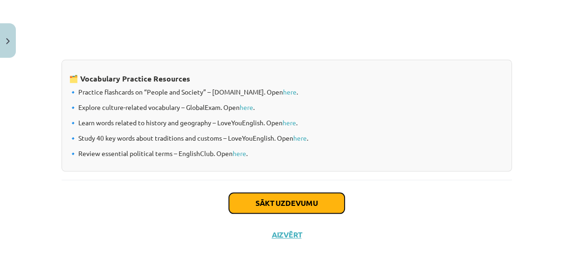
click at [329, 204] on button "Sākt uzdevumu" at bounding box center [287, 203] width 116 height 20
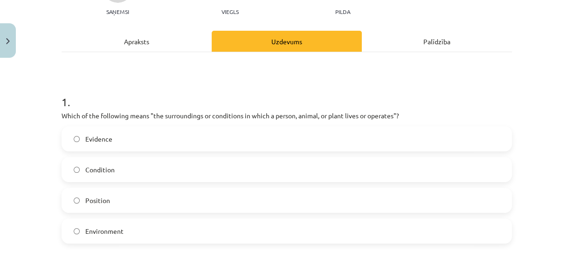
scroll to position [114, 0]
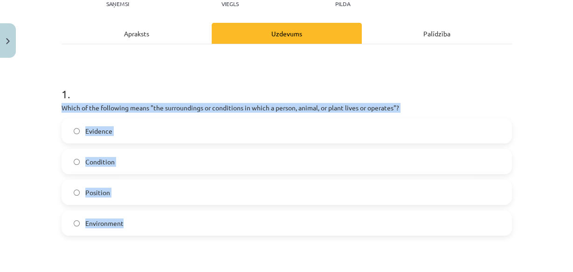
drag, startPoint x: 60, startPoint y: 108, endPoint x: 133, endPoint y: 215, distance: 130.0
click at [133, 215] on div "1 . Which of the following means "the surroundings or conditions in which a per…" at bounding box center [286, 153] width 450 height 164
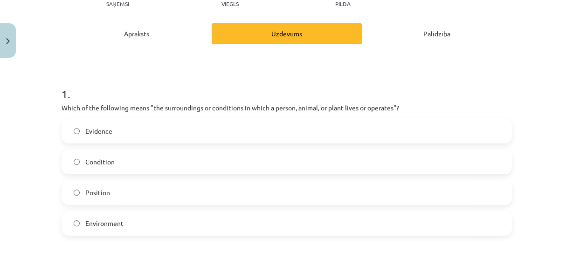
click at [314, 82] on h1 "1 ." at bounding box center [286, 85] width 450 height 29
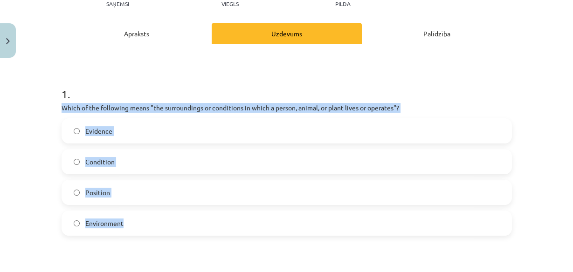
drag, startPoint x: 55, startPoint y: 106, endPoint x: 132, endPoint y: 231, distance: 147.1
click at [138, 224] on label "Environment" at bounding box center [286, 223] width 448 height 23
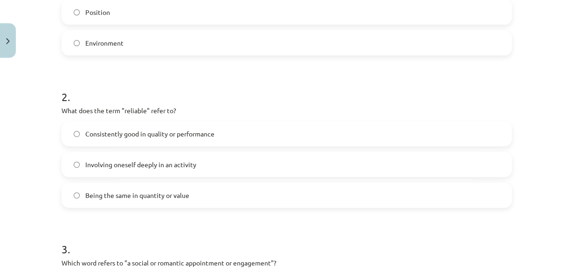
scroll to position [297, 0]
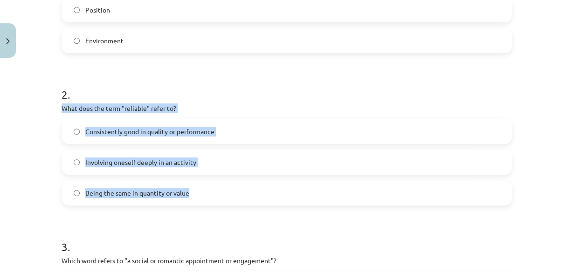
drag, startPoint x: 55, startPoint y: 105, endPoint x: 186, endPoint y: 189, distance: 156.2
click at [186, 189] on div "10 XP Saņemsi Viegls 237 pilda Apraksts Uzdevums Palīdzība 1 . Which of the fol…" at bounding box center [286, 256] width 461 height 982
click at [184, 131] on span "Consistently good in quality or performance" at bounding box center [149, 132] width 129 height 10
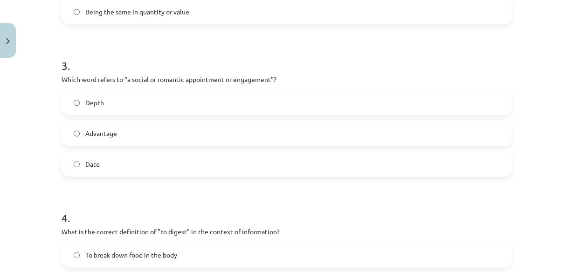
scroll to position [478, 0]
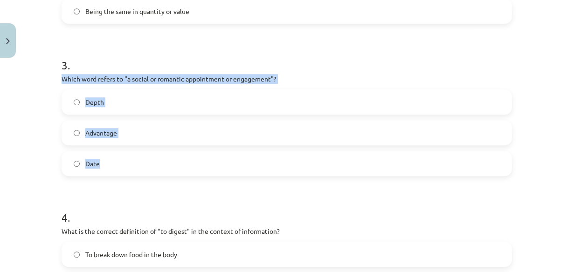
drag, startPoint x: 50, startPoint y: 76, endPoint x: 95, endPoint y: 150, distance: 86.5
click at [95, 150] on div "Mācību tēma: Angļu valodas i - 11. klases 1. ieskaites mācību materiāls #8 🔤 To…" at bounding box center [286, 136] width 573 height 272
click at [142, 155] on label "Date" at bounding box center [286, 163] width 448 height 23
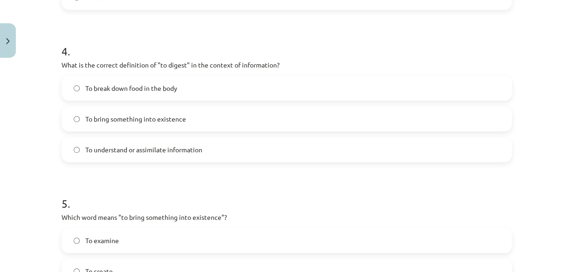
scroll to position [648, 0]
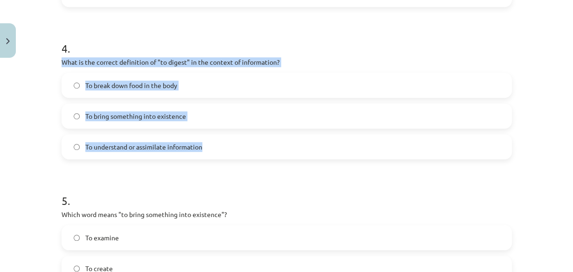
drag, startPoint x: 55, startPoint y: 58, endPoint x: 205, endPoint y: 146, distance: 174.3
click at [187, 142] on span "To understand or assimilate information" at bounding box center [143, 147] width 117 height 10
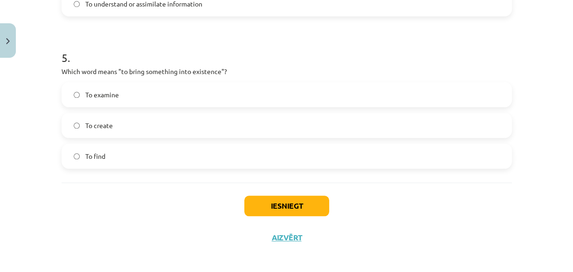
scroll to position [795, 0]
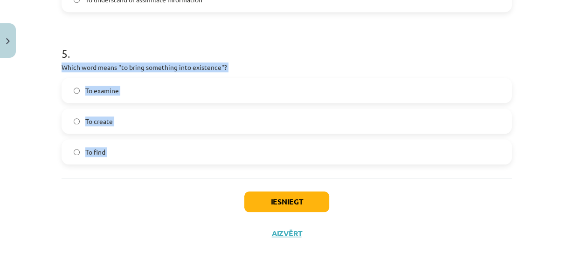
drag, startPoint x: 59, startPoint y: 64, endPoint x: 153, endPoint y: 196, distance: 161.7
click at [152, 123] on label "To create" at bounding box center [286, 120] width 448 height 23
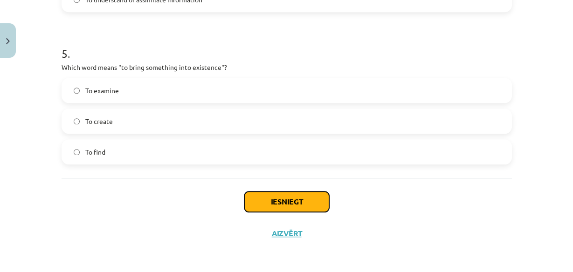
click at [297, 201] on button "Iesniegt" at bounding box center [286, 201] width 85 height 20
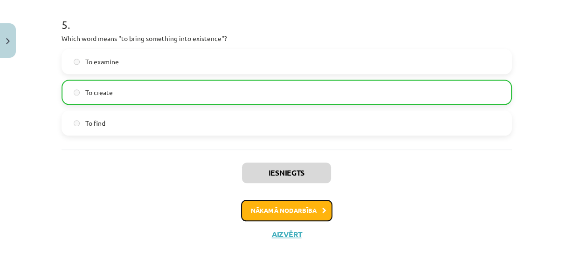
click at [300, 206] on button "Nākamā nodarbība" at bounding box center [286, 210] width 91 height 21
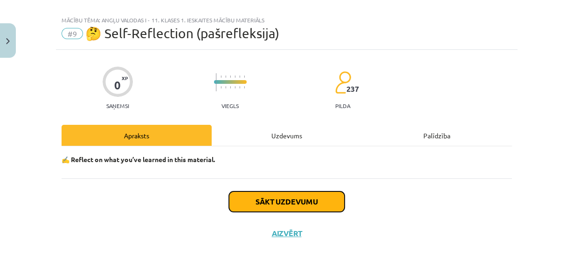
click at [302, 203] on button "Sākt uzdevumu" at bounding box center [287, 201] width 116 height 20
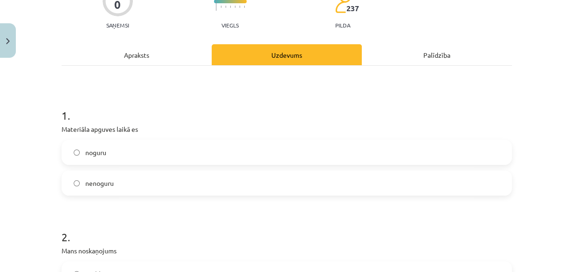
scroll to position [94, 0]
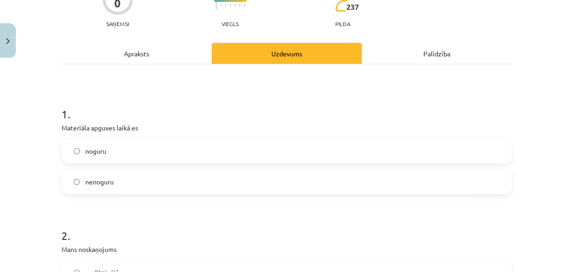
click at [164, 178] on label "nenoguru" at bounding box center [286, 181] width 448 height 23
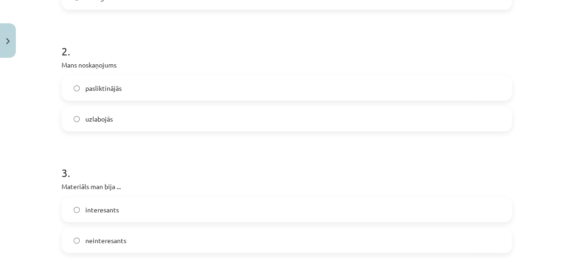
scroll to position [279, 0]
click at [210, 88] on label "pasliktinājās" at bounding box center [286, 87] width 448 height 23
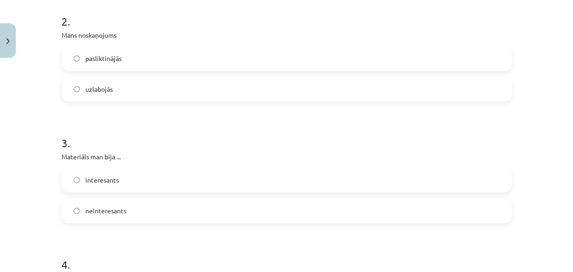
scroll to position [328, 0]
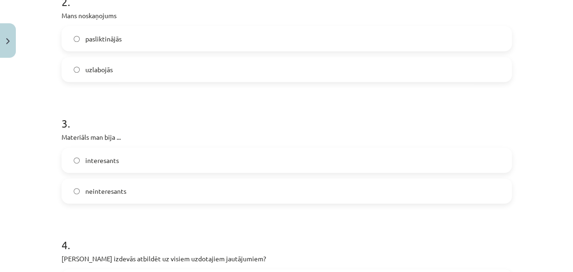
click at [163, 167] on label "interesants" at bounding box center [286, 160] width 448 height 23
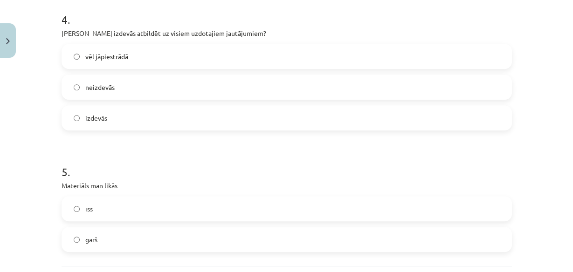
scroll to position [554, 0]
click at [179, 50] on label "vēl jāpiestrādā" at bounding box center [286, 55] width 448 height 23
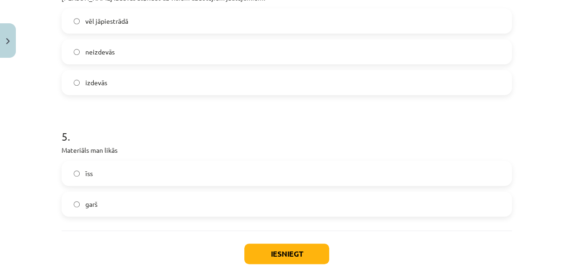
scroll to position [641, 0]
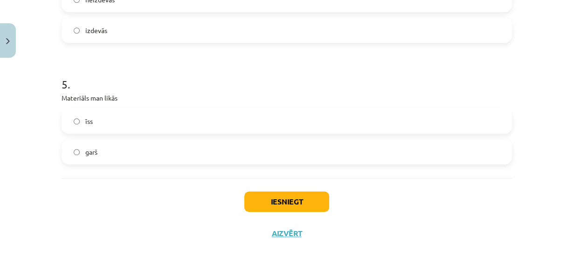
click at [164, 148] on label "garš" at bounding box center [286, 151] width 448 height 23
click at [270, 203] on button "Iesniegt" at bounding box center [286, 201] width 85 height 20
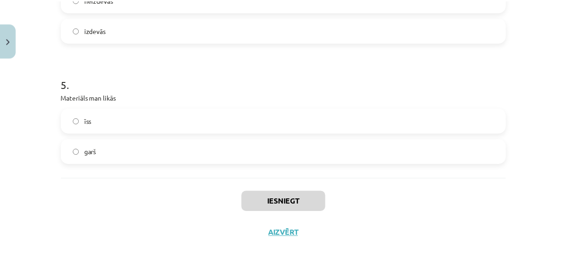
scroll to position [552, 0]
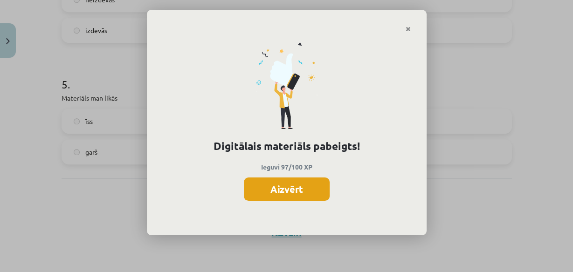
click at [303, 187] on button "Aizvērt" at bounding box center [287, 188] width 86 height 23
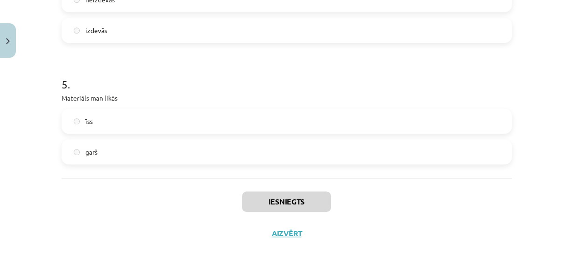
click at [278, 238] on div "Iesniegts Aizvērt" at bounding box center [286, 210] width 450 height 65
click at [281, 233] on button "Aizvērt" at bounding box center [283, 233] width 35 height 9
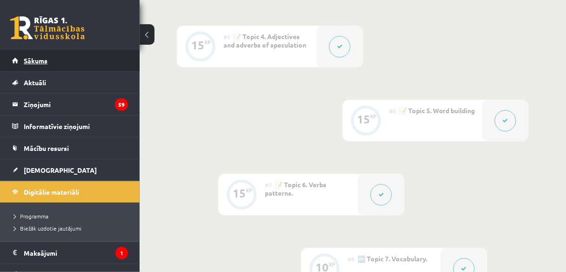
click at [95, 65] on link "Sākums" at bounding box center [70, 60] width 116 height 21
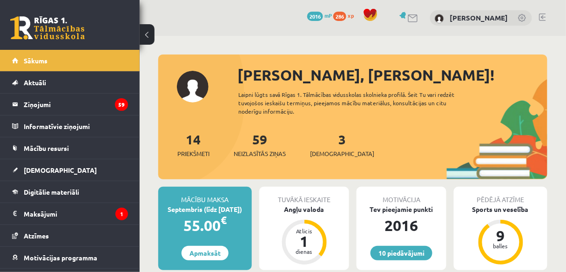
click at [321, 145] on div "3 Ieskaites" at bounding box center [342, 144] width 64 height 29
click at [327, 154] on span "[DEMOGRAPHIC_DATA]" at bounding box center [342, 153] width 64 height 9
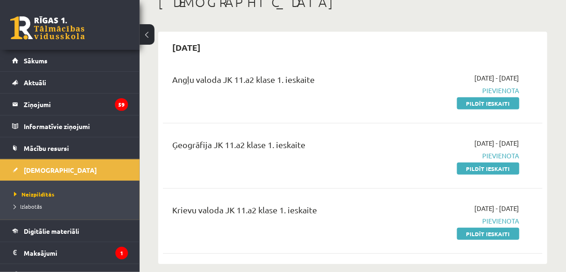
scroll to position [58, 0]
